Goal: Information Seeking & Learning: Understand process/instructions

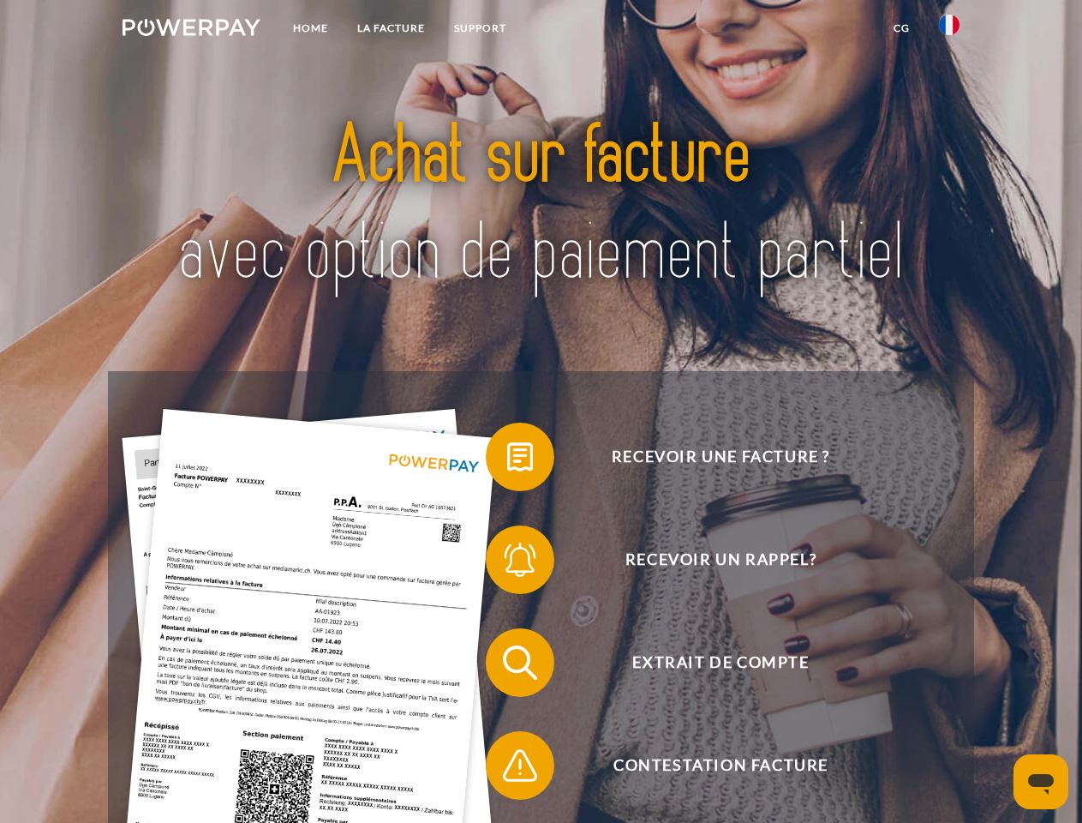
click at [191, 30] on img at bounding box center [192, 27] width 138 height 17
click at [949, 30] on img at bounding box center [949, 25] width 21 height 21
click at [901, 28] on link "CG" at bounding box center [901, 28] width 45 height 31
click at [507, 460] on span at bounding box center [495, 457] width 86 height 86
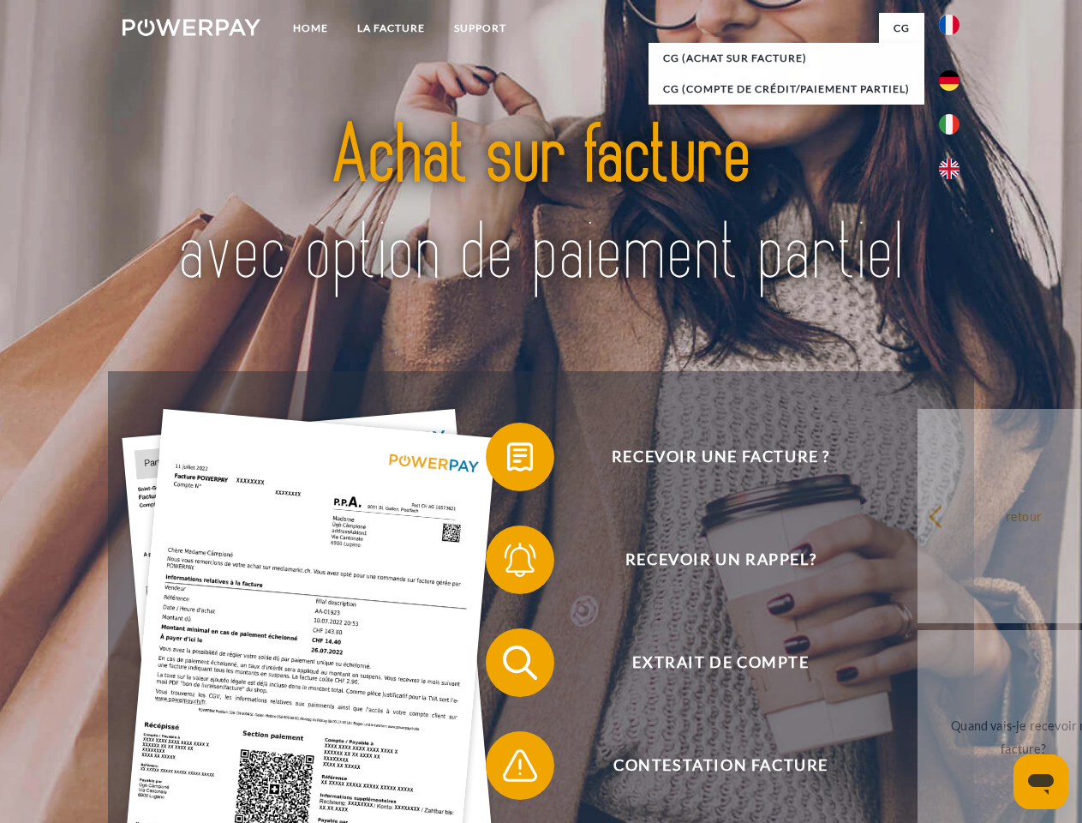
click at [507, 563] on span at bounding box center [495, 560] width 86 height 86
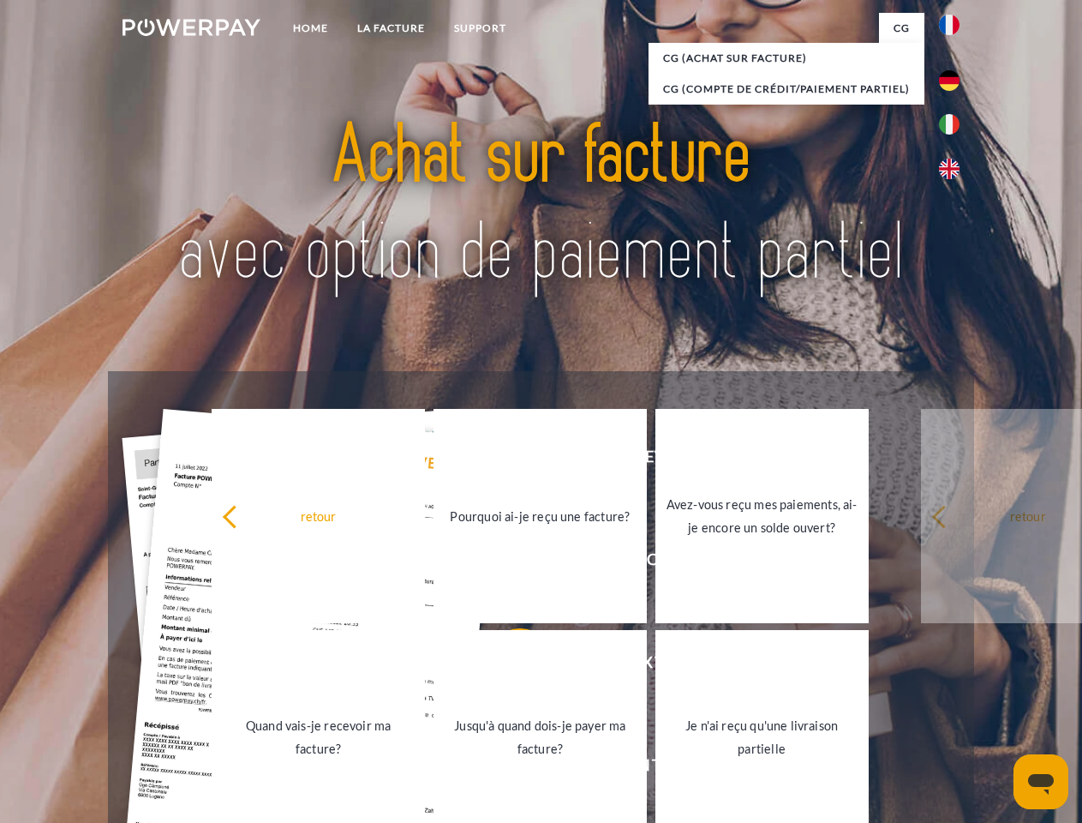
click at [507, 666] on link "Jusqu'à quand dois-je payer ma facture?" at bounding box center [540, 737] width 213 height 214
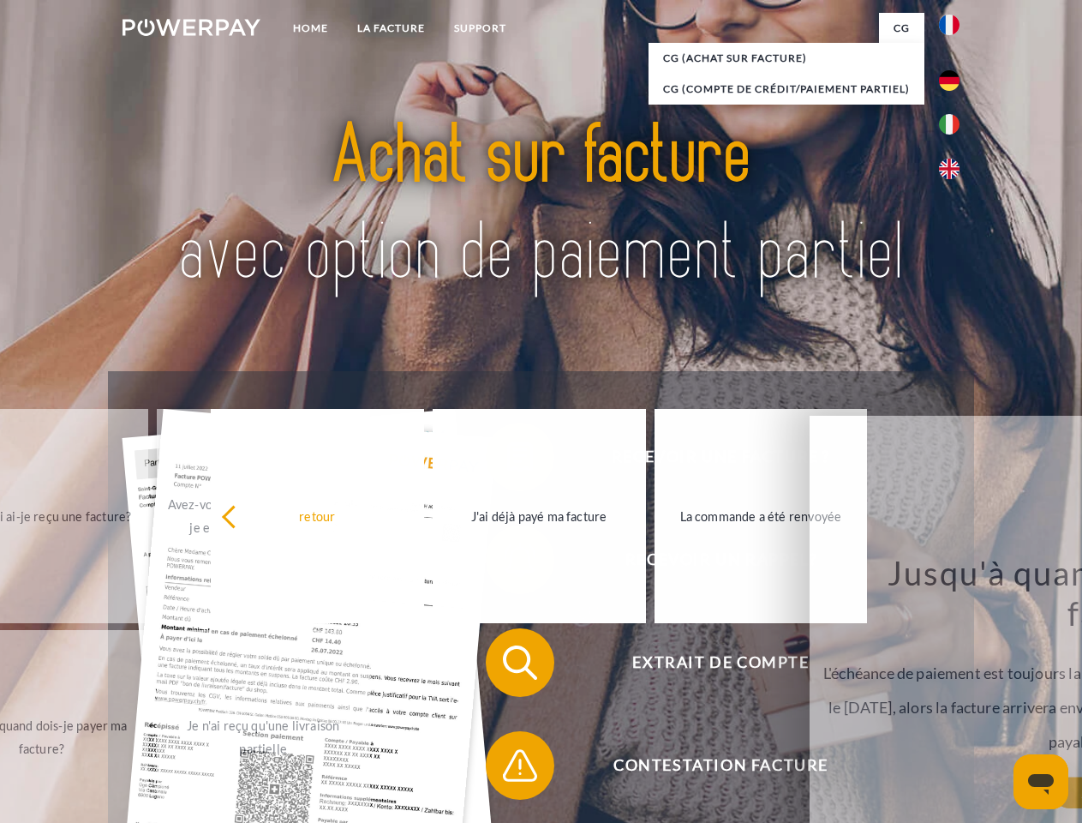
click at [507, 769] on span at bounding box center [495, 765] width 86 height 86
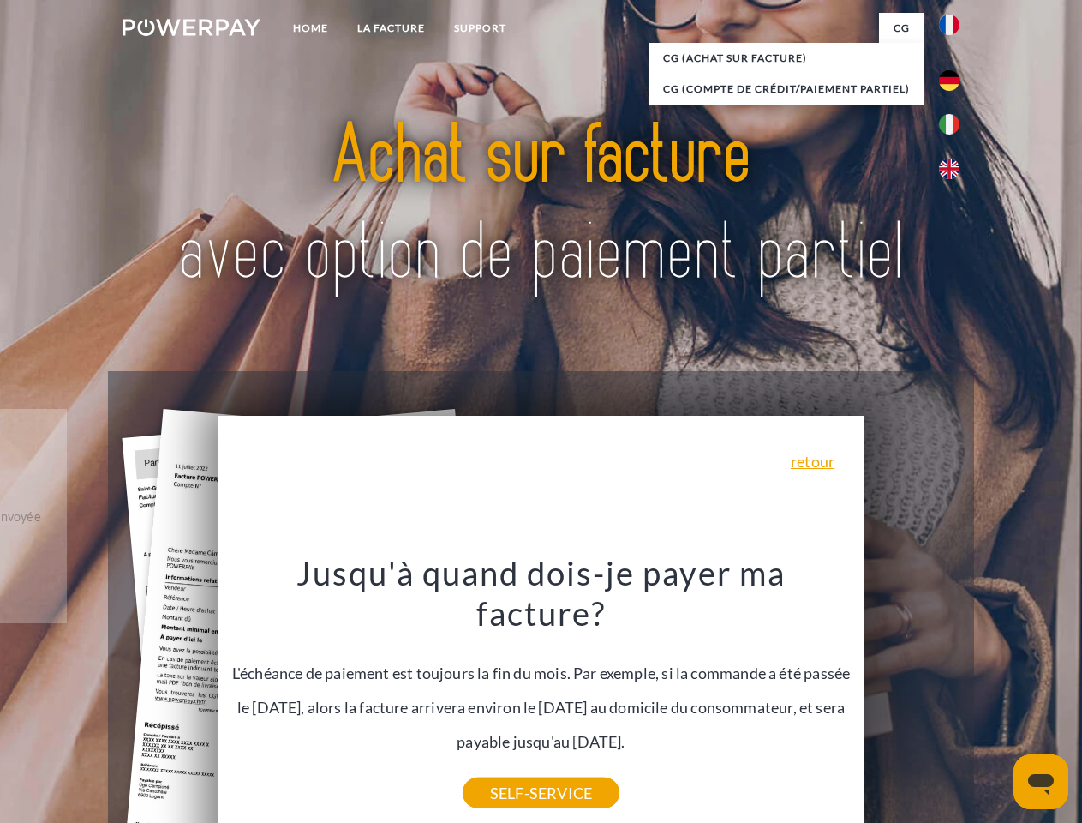
click at [1041, 781] on icon "Ouvrir la fenêtre de messagerie" at bounding box center [1041, 784] width 26 height 21
